Goal: Information Seeking & Learning: Learn about a topic

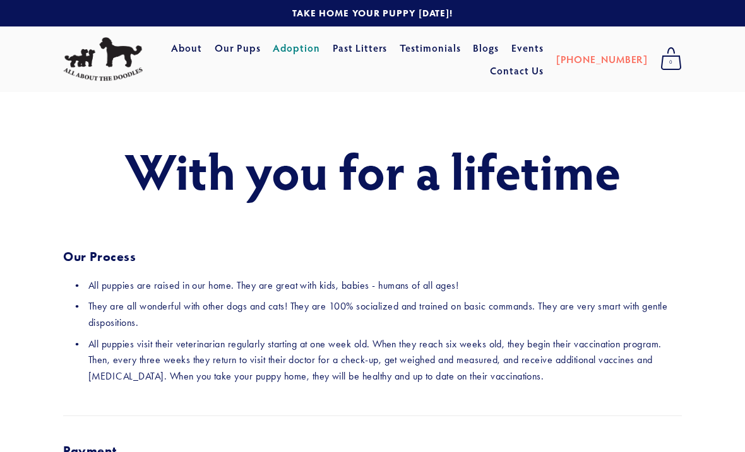
click at [261, 51] on link "Our Pups" at bounding box center [238, 48] width 46 height 23
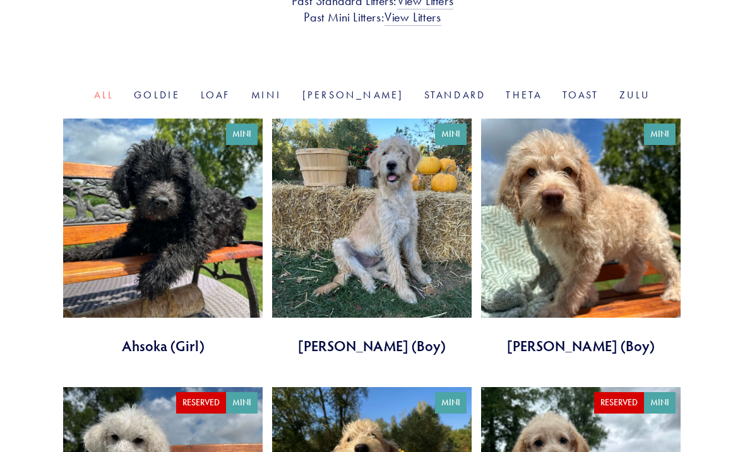
scroll to position [418, 0]
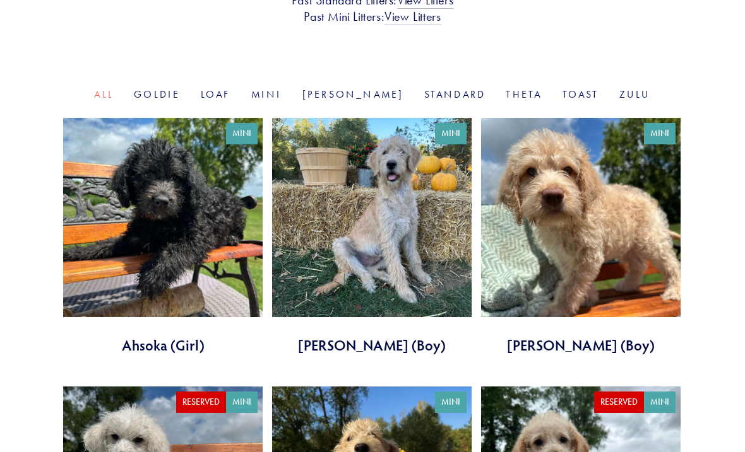
click at [594, 279] on link at bounding box center [580, 236] width 199 height 237
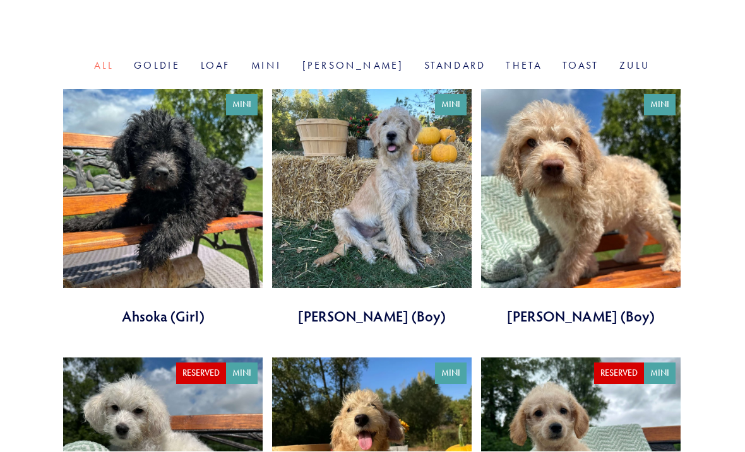
scroll to position [447, 0]
click at [305, 228] on link at bounding box center [371, 207] width 199 height 237
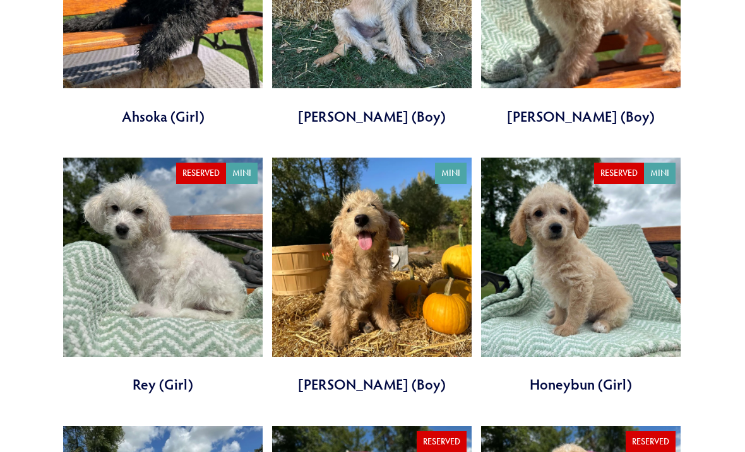
scroll to position [647, 0]
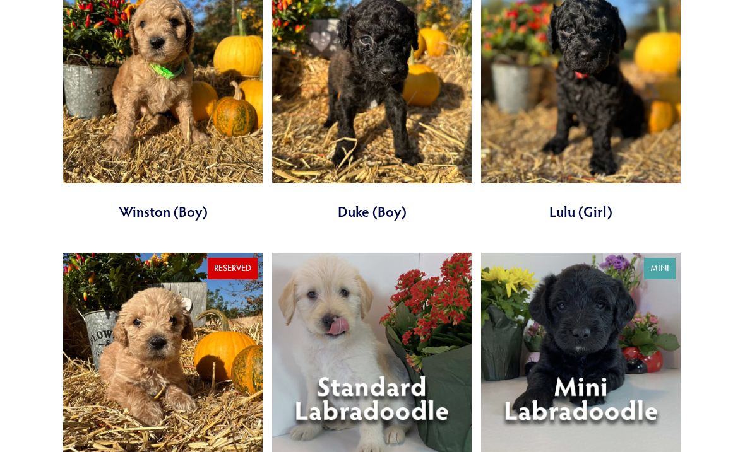
scroll to position [3058, 0]
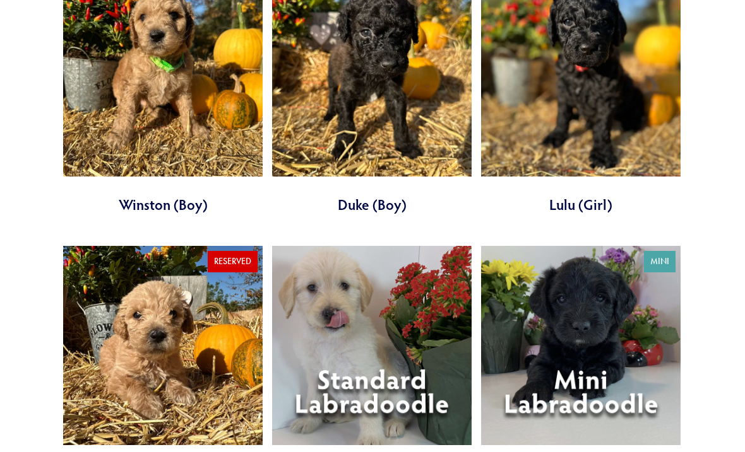
click at [404, 283] on link at bounding box center [371, 364] width 199 height 237
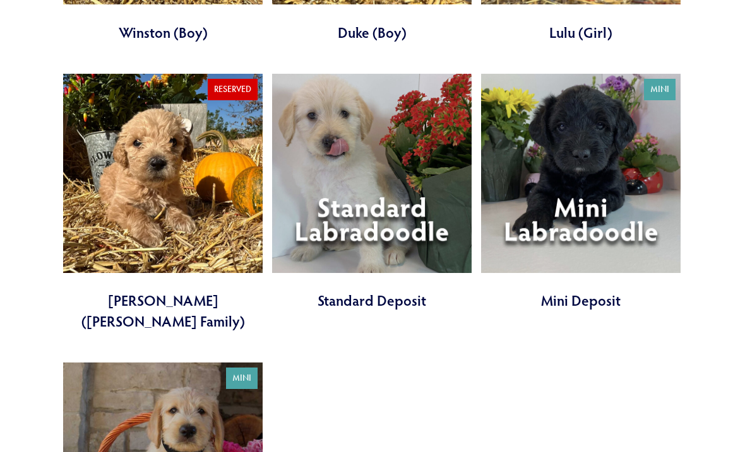
scroll to position [3230, 0]
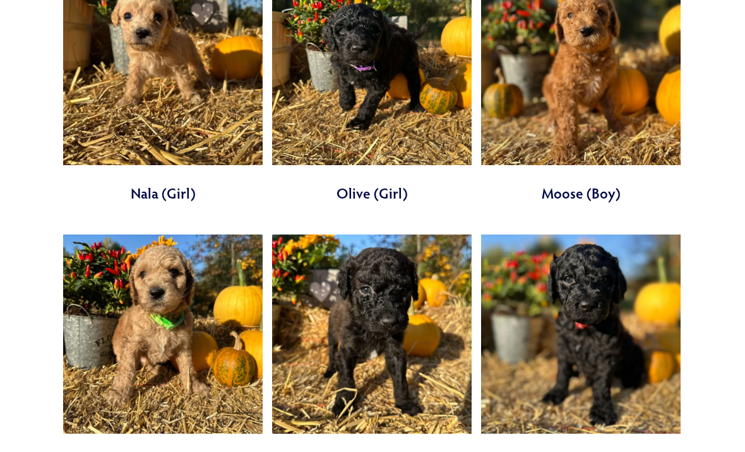
scroll to position [2795, 0]
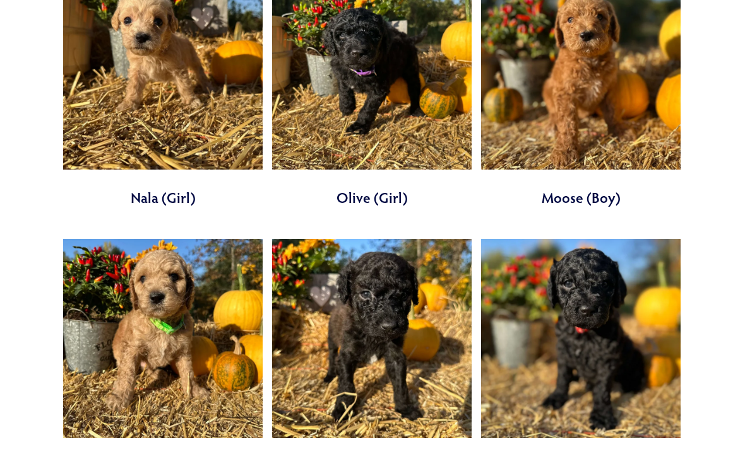
click at [409, 276] on link at bounding box center [371, 358] width 199 height 237
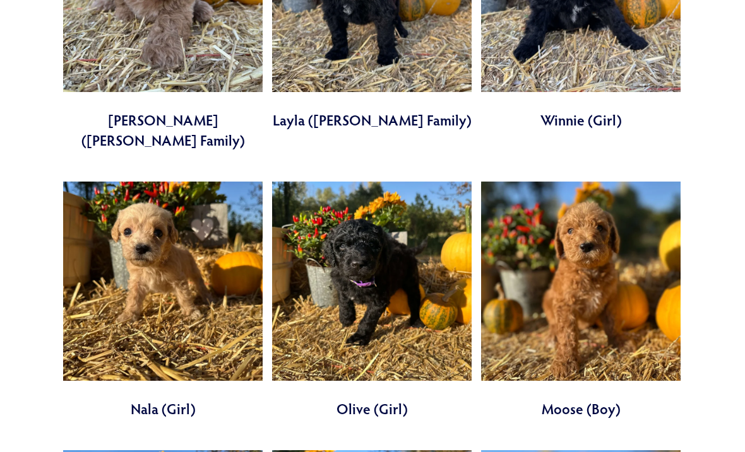
scroll to position [2584, 0]
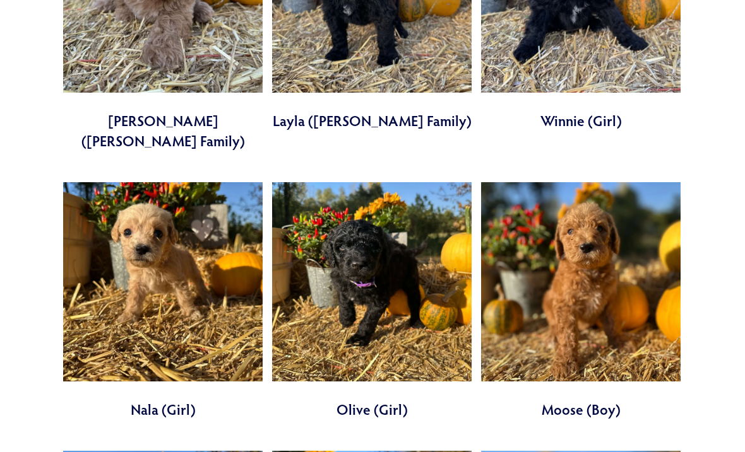
click at [615, 192] on link at bounding box center [580, 300] width 199 height 237
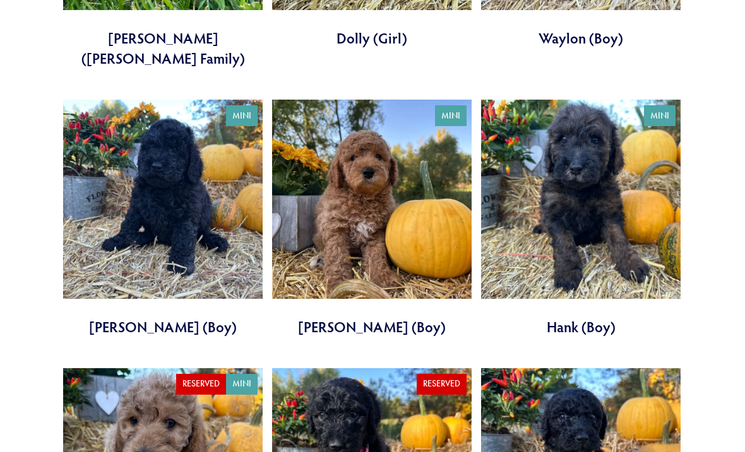
scroll to position [2108, 0]
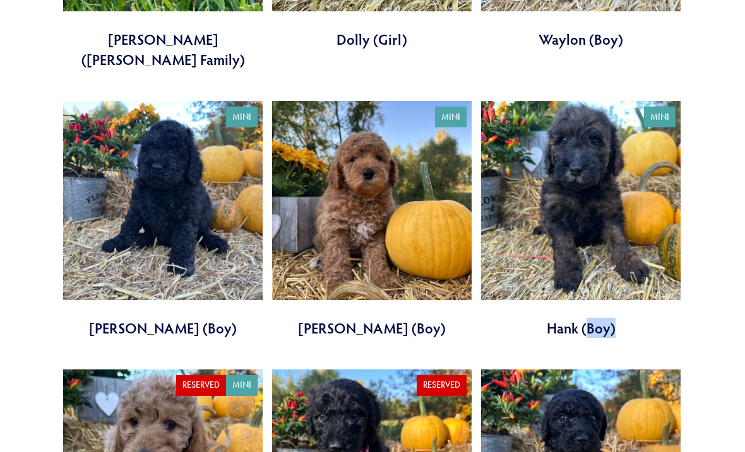
click at [25, 291] on section "Category All Goldie Loaf Mini Rosie Standard Theta Toast Zulu Mini" at bounding box center [372, 114] width 745 height 3432
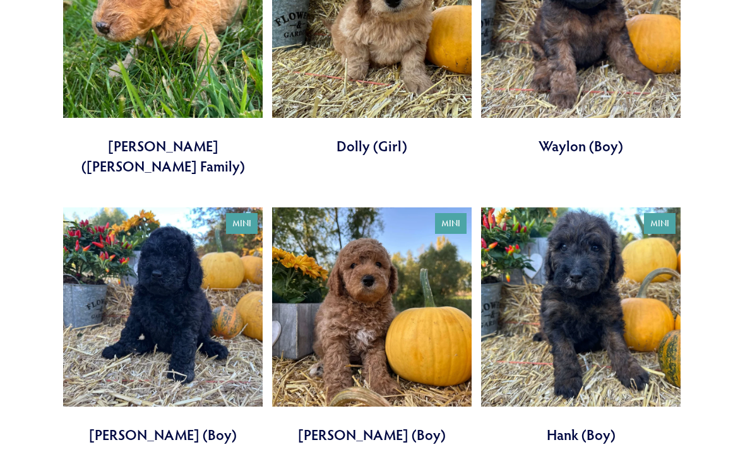
scroll to position [2000, 0]
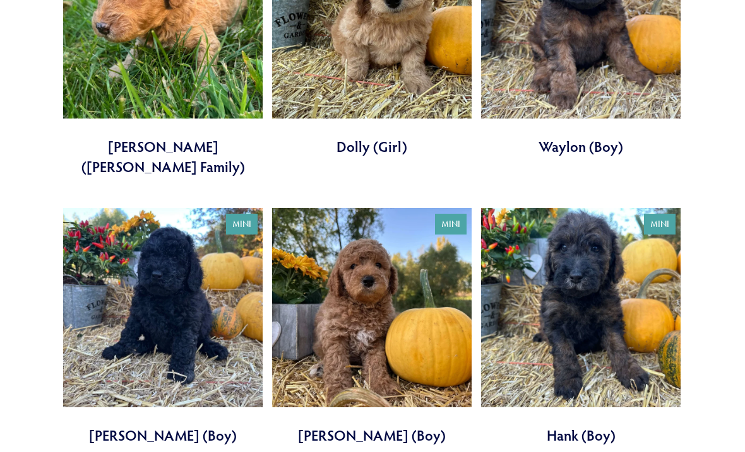
click at [388, 237] on link at bounding box center [371, 326] width 199 height 237
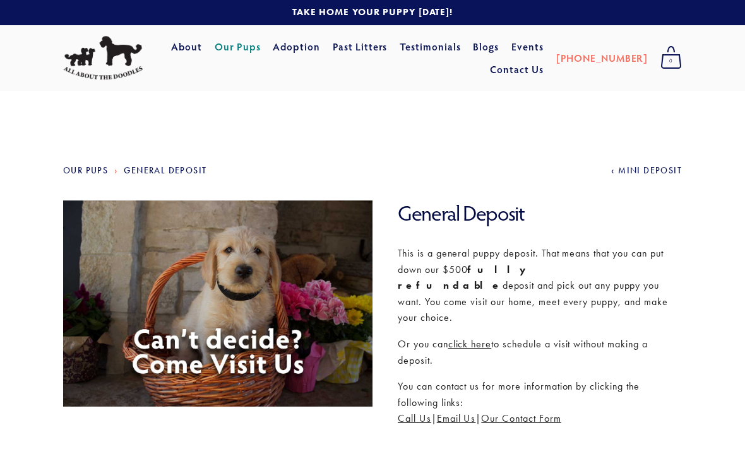
scroll to position [1, 0]
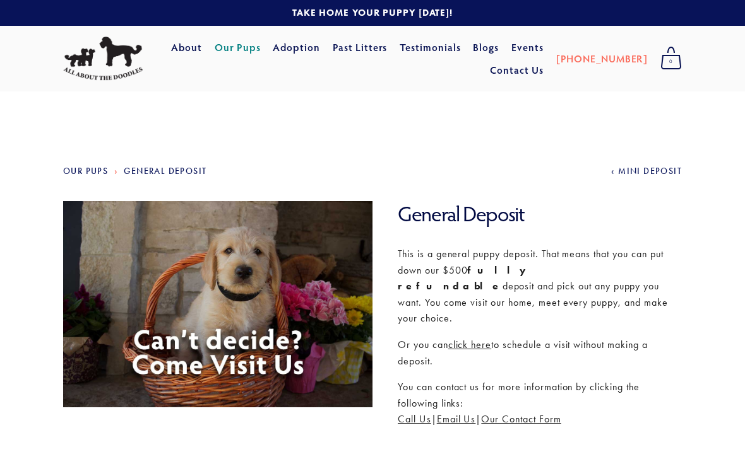
click at [35, 252] on section "Our Pups General Deposit Previous Mini Deposit General Deposit General Deposit …" at bounding box center [372, 418] width 745 height 655
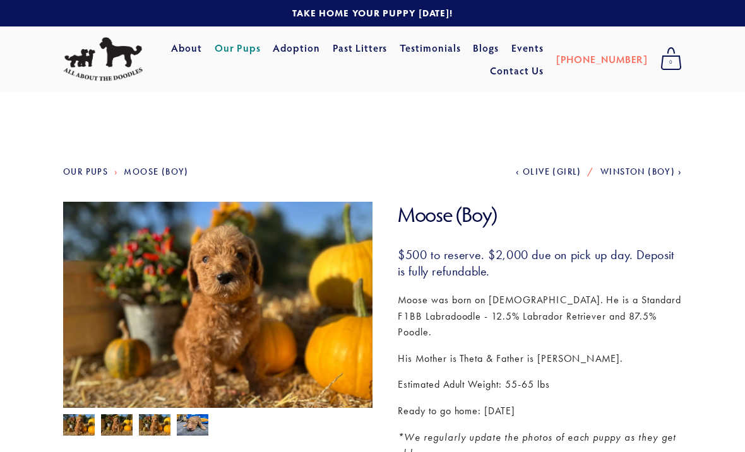
click at [104, 410] on img at bounding box center [217, 318] width 309 height 232
click at [144, 421] on img at bounding box center [155, 427] width 32 height 24
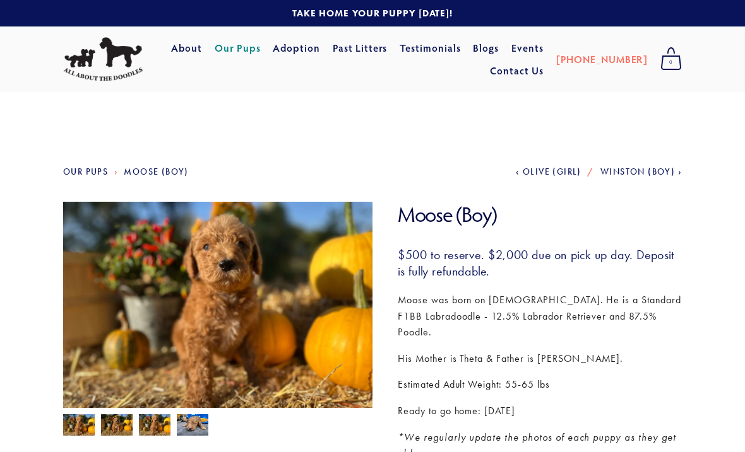
click at [187, 420] on img at bounding box center [193, 425] width 32 height 24
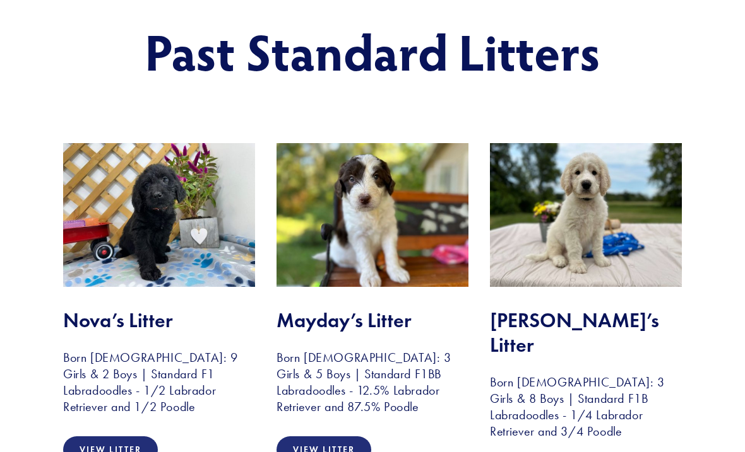
scroll to position [134, 0]
